Goal: Use online tool/utility: Utilize a website feature to perform a specific function

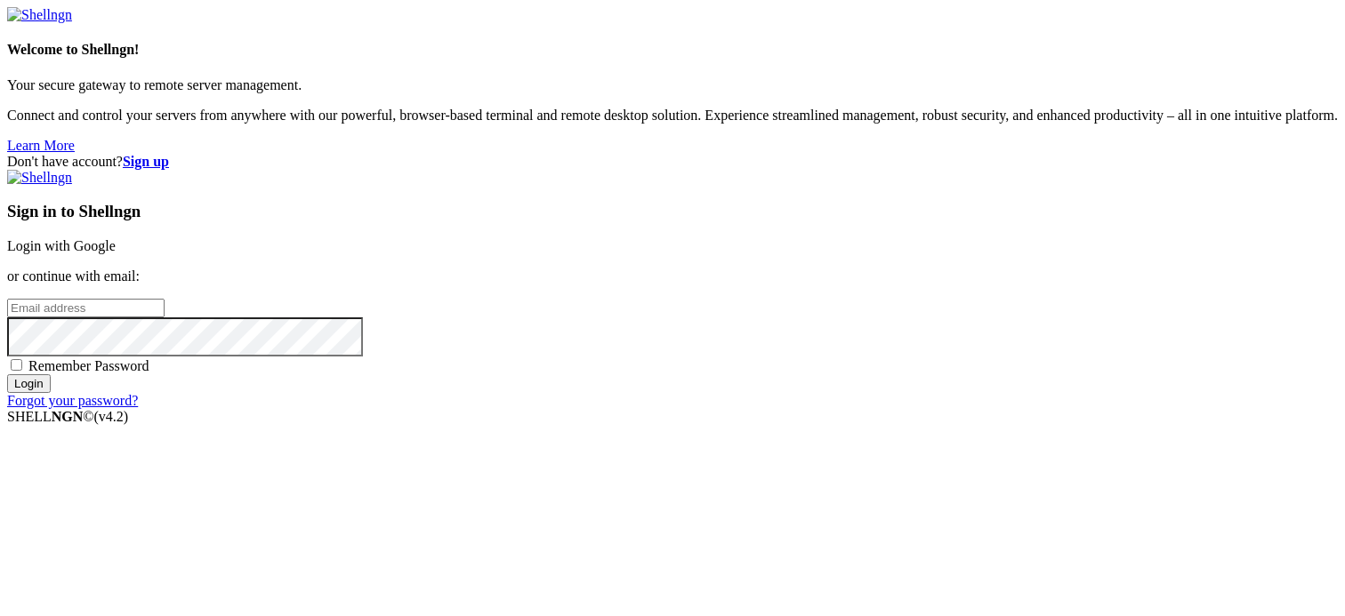
click at [116, 238] on link "Login with Google" at bounding box center [61, 245] width 109 height 15
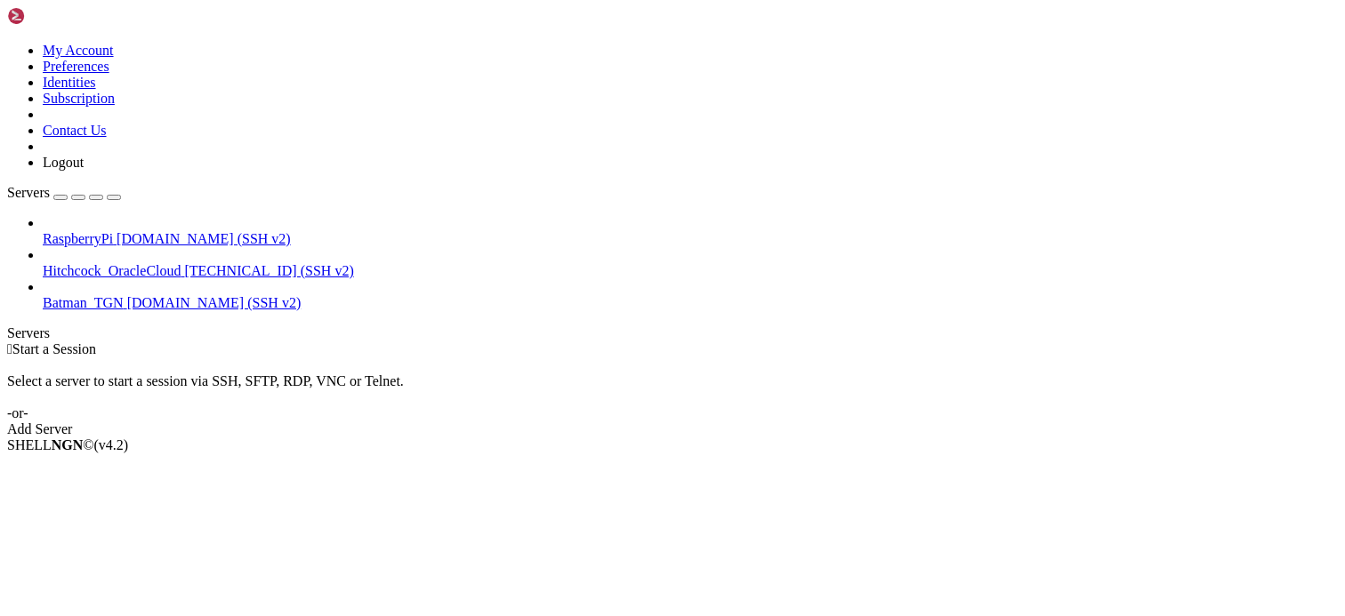
click at [636, 358] on div "Select a server to start a session via SSH, SFTP, RDP, VNC or Telnet. -or-" at bounding box center [672, 390] width 1331 height 64
click at [113, 231] on span "RaspberryPi" at bounding box center [78, 238] width 70 height 15
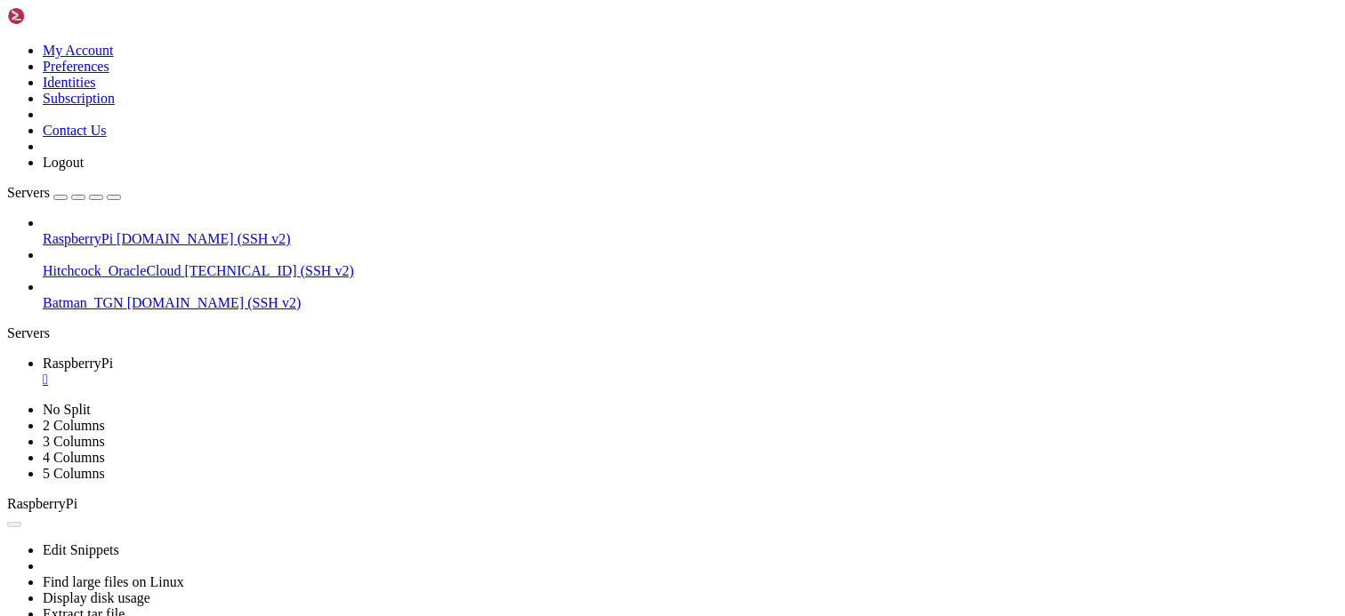
click at [334, 372] on div "" at bounding box center [690, 380] width 1295 height 16
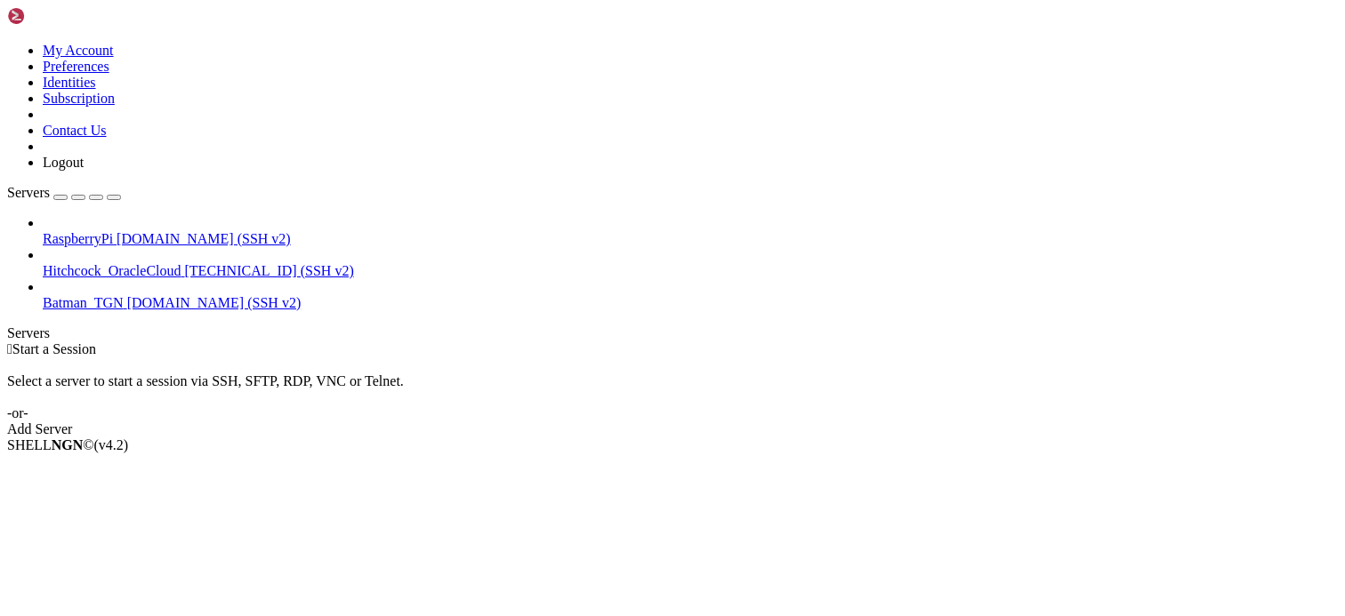
click at [113, 231] on span "RaspberryPi" at bounding box center [78, 238] width 70 height 15
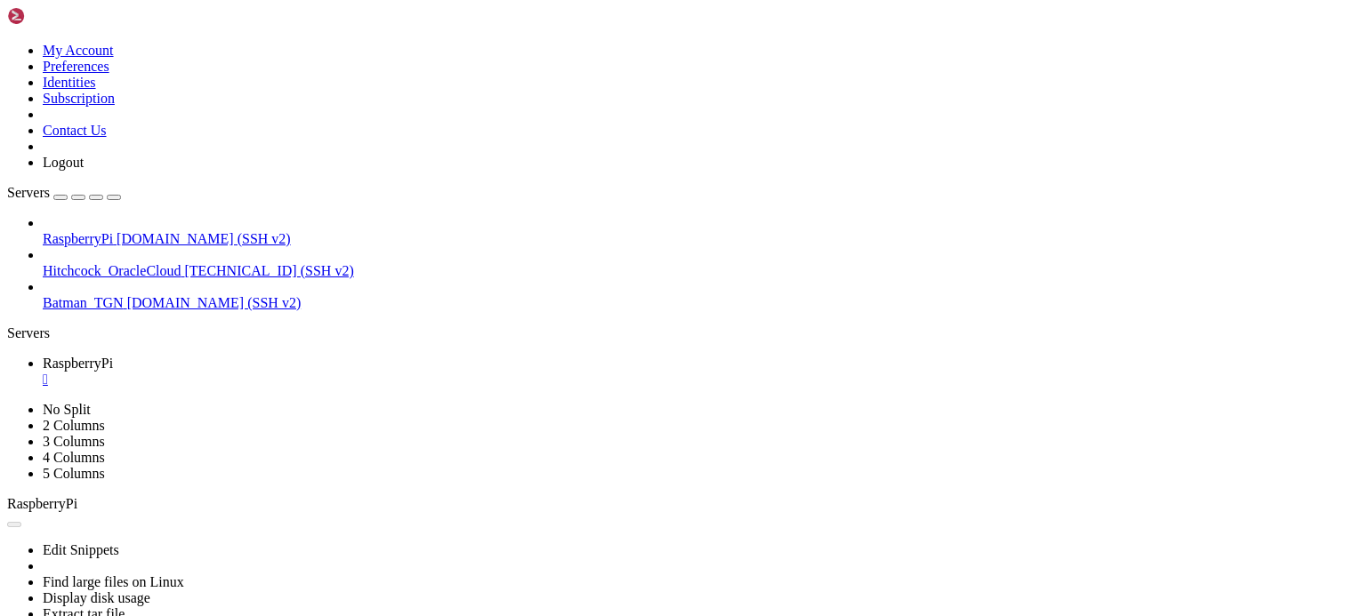
click at [336, 372] on div "" at bounding box center [690, 380] width 1295 height 16
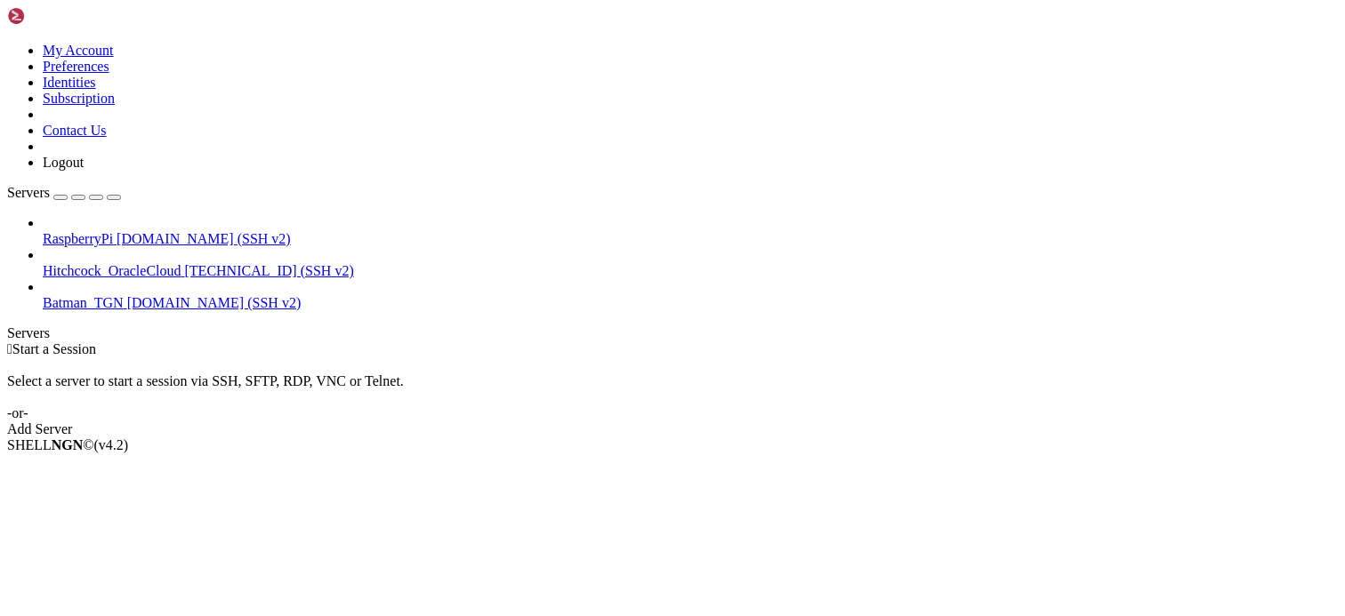
click at [162, 263] on span "Hitchcock_OracleCloud" at bounding box center [112, 270] width 139 height 15
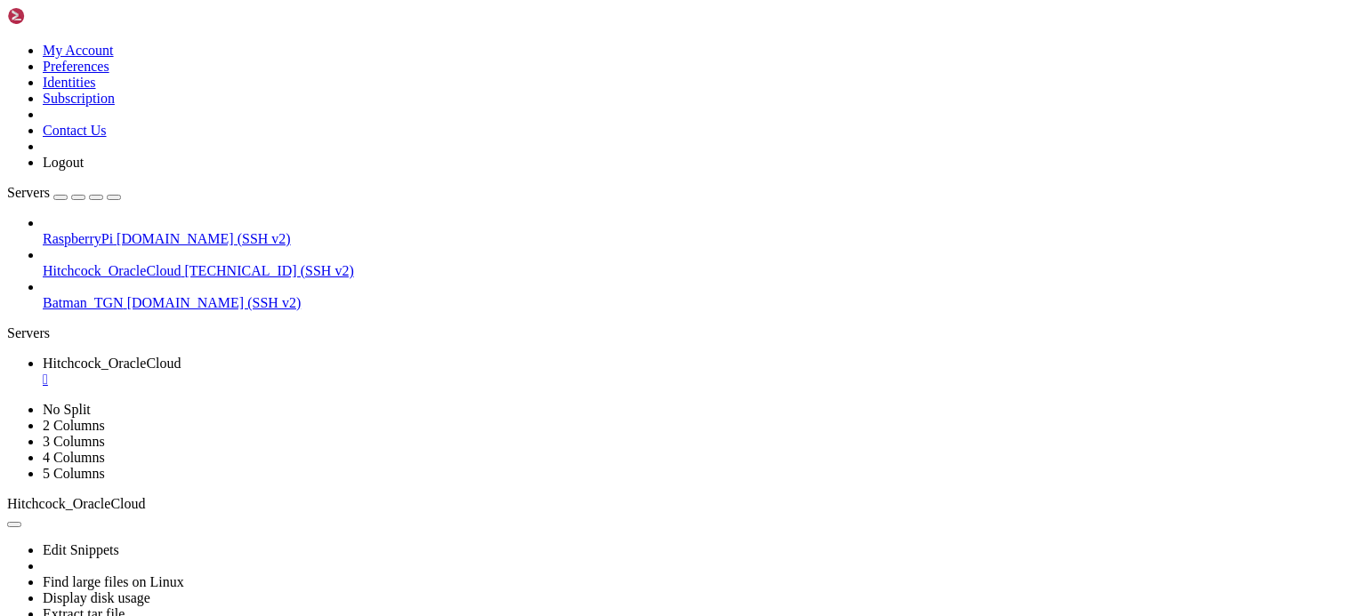
scroll to position [243010, 0]
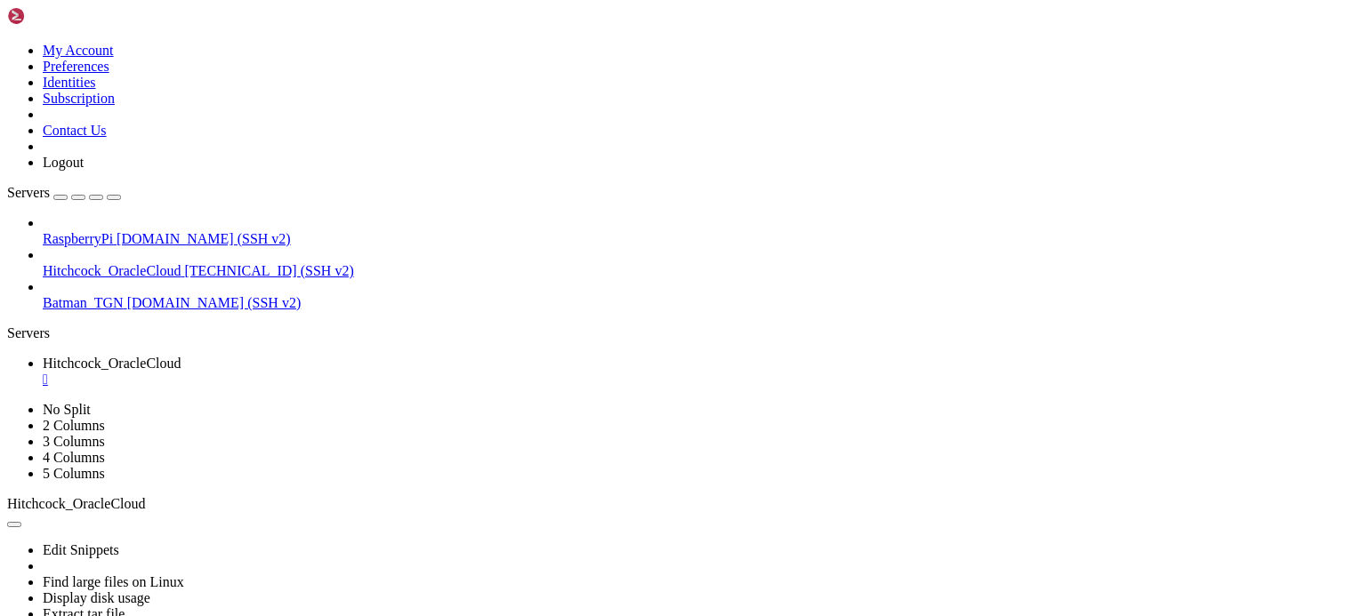
click at [369, 372] on div "" at bounding box center [690, 380] width 1295 height 16
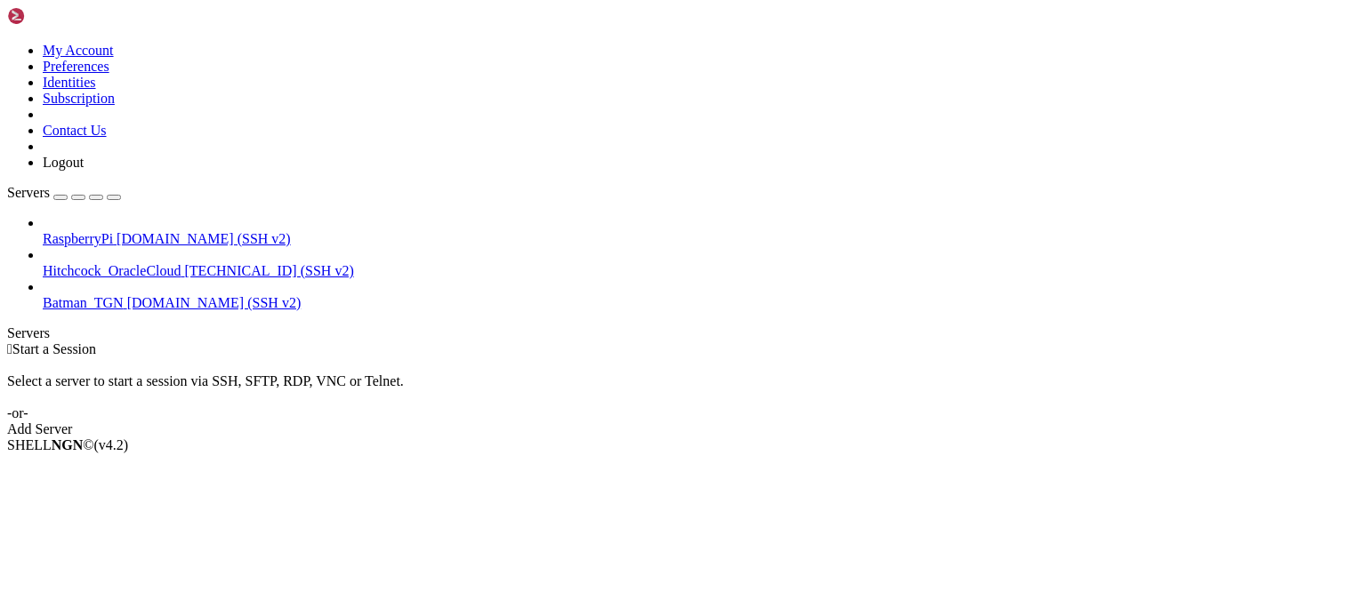
click at [636, 358] on div "Select a server to start a session via SSH, SFTP, RDP, VNC or Telnet. -or-" at bounding box center [672, 390] width 1331 height 64
click at [1333, 342] on div " Start a Session Select a server to start a session via SSH, SFTP, RDP, VNC or…" at bounding box center [672, 390] width 1331 height 96
click at [1337, 342] on div " Start a Session Select a server to start a session via SSH, SFTP, RDP, VNC or…" at bounding box center [672, 390] width 1331 height 96
click at [673, 342] on div " Start a Session Select a server to start a session via SSH, SFTP, RDP, VNC or…" at bounding box center [672, 390] width 1331 height 96
click at [703, 438] on div " Start a Session Select a server to start a session via SSH, SFTP, RDP, VNC or…" at bounding box center [672, 390] width 1331 height 96
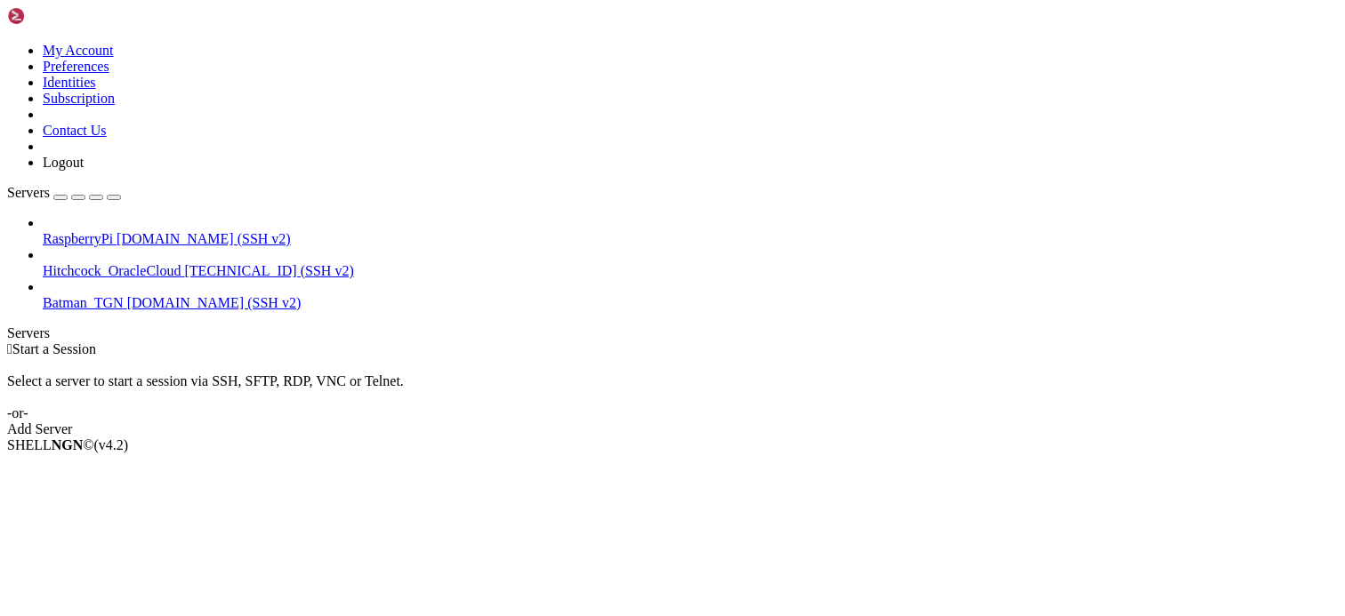
click at [1336, 342] on div " Start a Session Select a server to start a session via SSH, SFTP, RDP, VNC or…" at bounding box center [672, 390] width 1331 height 96
click at [131, 285] on div "RaspberryPi [DOMAIN_NAME] (SSH v2) Hitchcock_OracleCloud [TECHNICAL_ID] (SSH v2…" at bounding box center [672, 263] width 1331 height 96
click at [165, 231] on span "[DOMAIN_NAME] (SSH v2)" at bounding box center [204, 238] width 174 height 15
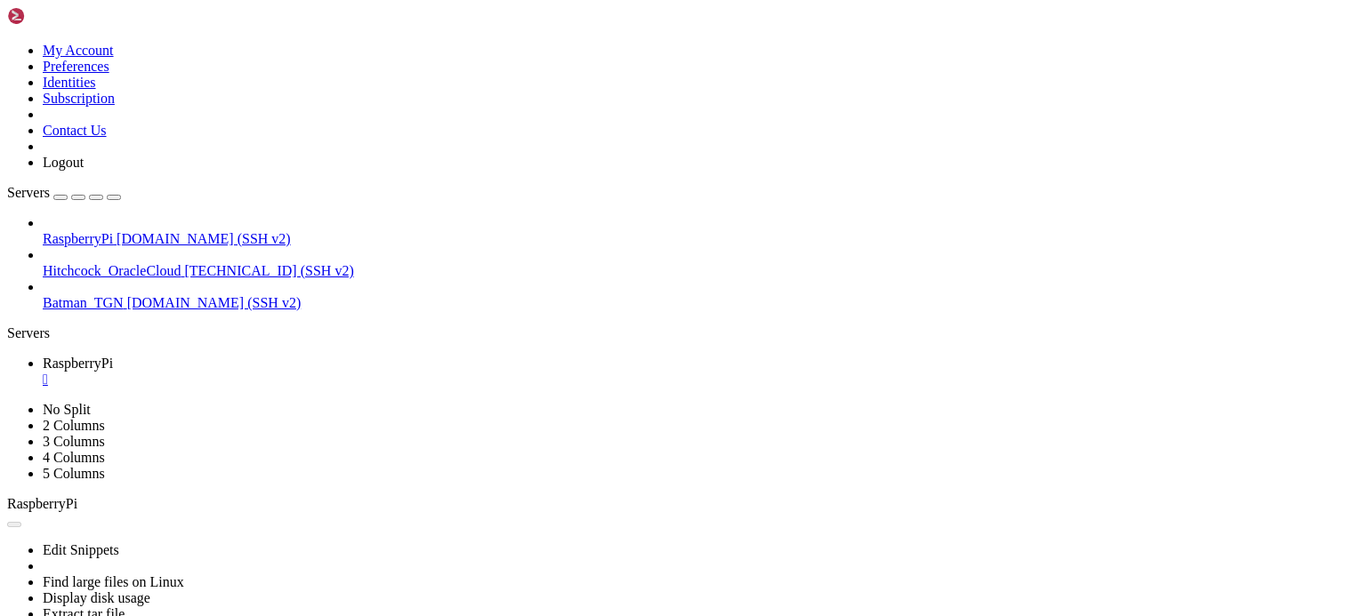
scroll to position [0, 0]
click at [100, 284] on div "RaspberryPi [DOMAIN_NAME] (SSH v2) Hitchcock_OracleCloud [TECHNICAL_ID] (SSH v2…" at bounding box center [672, 263] width 1331 height 96
click at [338, 372] on div "" at bounding box center [690, 380] width 1295 height 16
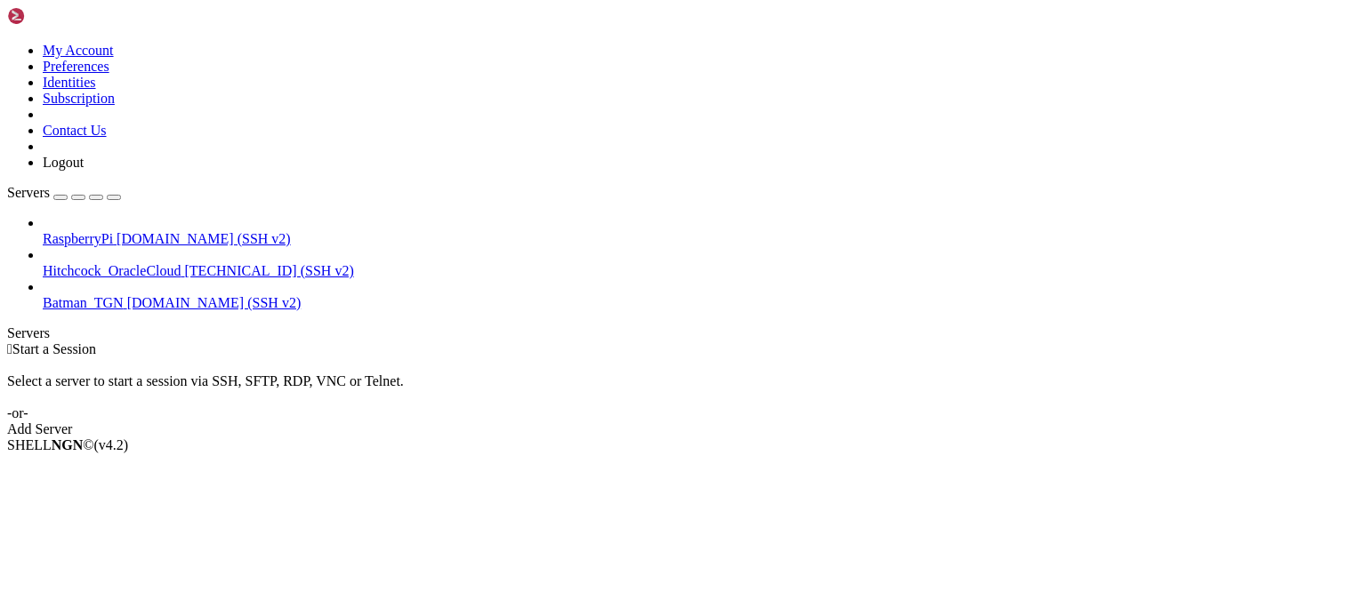
click at [127, 263] on span "Hitchcock_OracleCloud" at bounding box center [112, 270] width 139 height 15
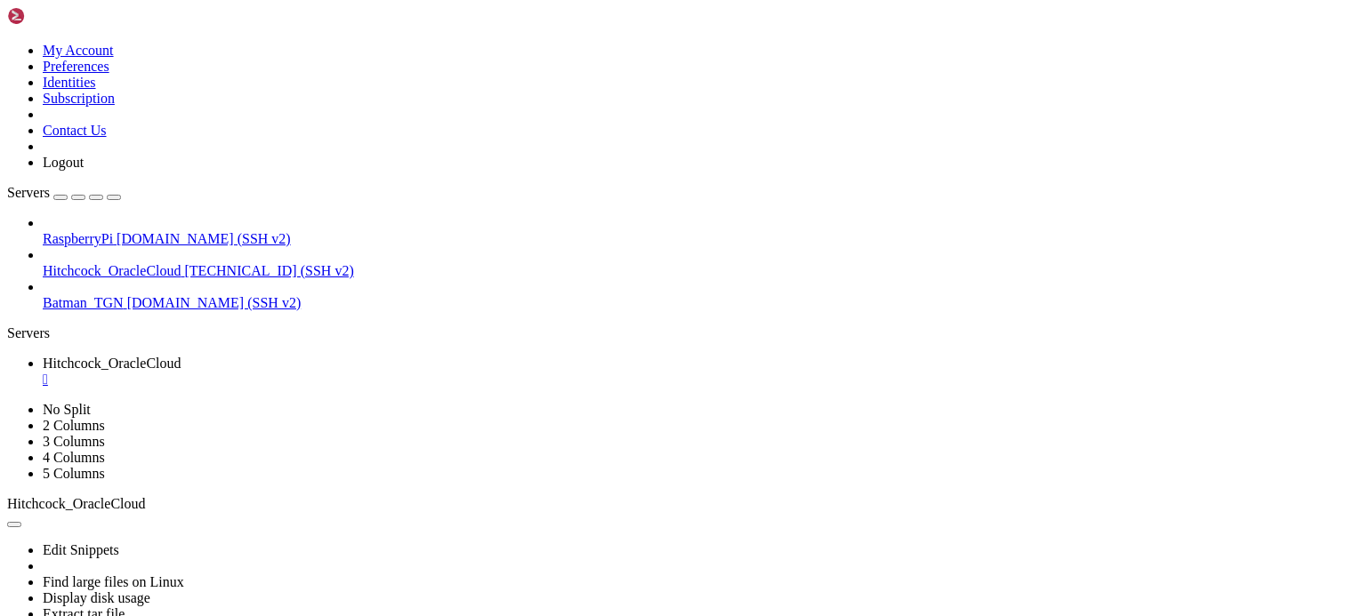
click at [376, 372] on div "" at bounding box center [690, 380] width 1295 height 16
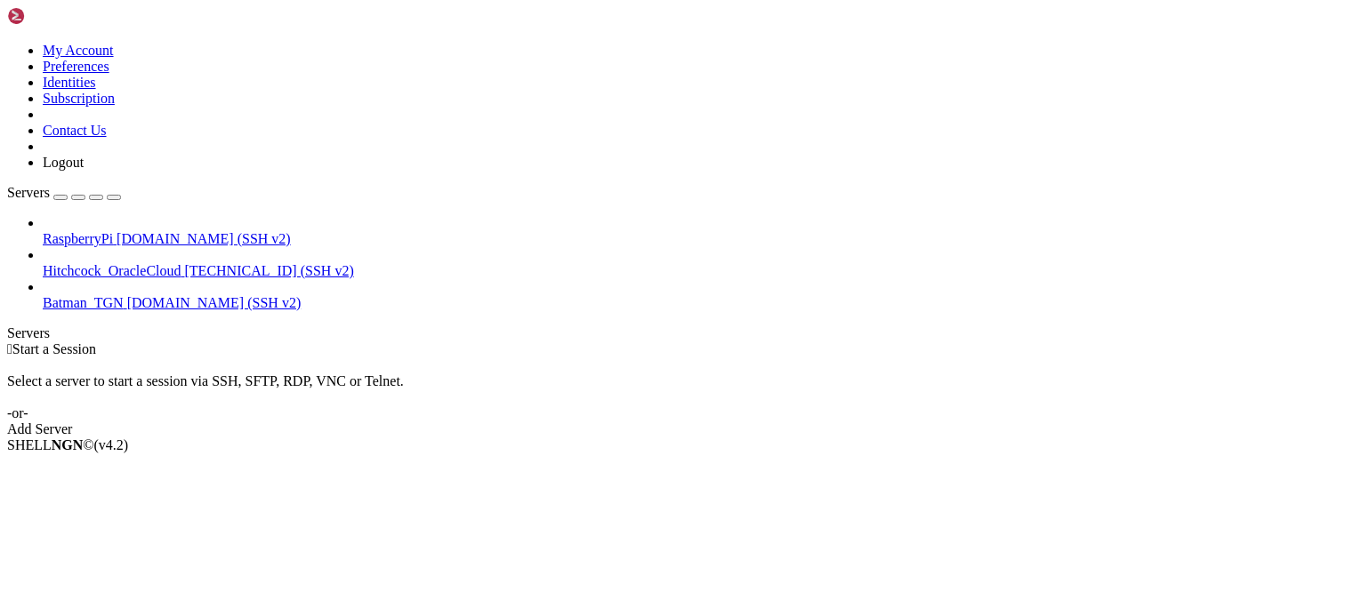
click at [551, 342] on div " Start a Session Select a server to start a session via SSH, SFTP, RDP, VNC or…" at bounding box center [672, 390] width 1331 height 96
click at [56, 311] on div "RaspberryPi [DOMAIN_NAME] (SSH v2) Hitchcock_OracleCloud [TECHNICAL_ID] (SSH v2…" at bounding box center [672, 263] width 1331 height 96
click at [113, 231] on span "RaspberryPi" at bounding box center [78, 238] width 70 height 15
